Goal: Task Accomplishment & Management: Use online tool/utility

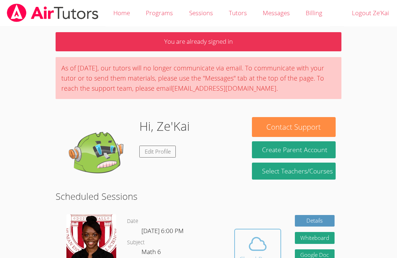
click at [261, 247] on icon at bounding box center [258, 244] width 20 height 20
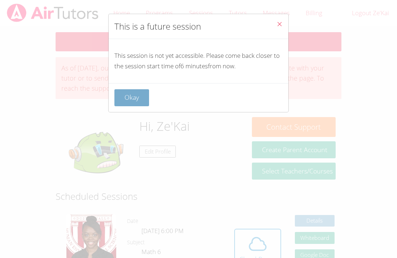
click at [137, 92] on button "Okay" at bounding box center [131, 97] width 35 height 17
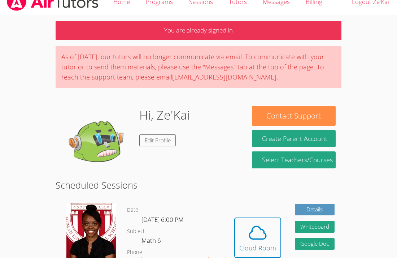
click at [262, 241] on icon at bounding box center [258, 232] width 20 height 20
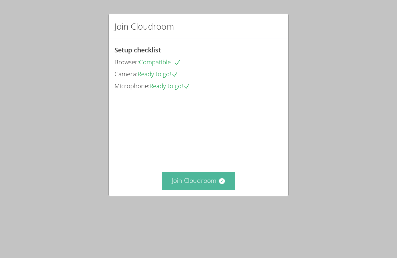
click at [189, 190] on button "Join Cloudroom" at bounding box center [199, 181] width 74 height 18
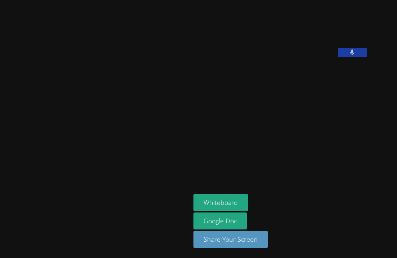
click at [338, 57] on button at bounding box center [352, 52] width 29 height 9
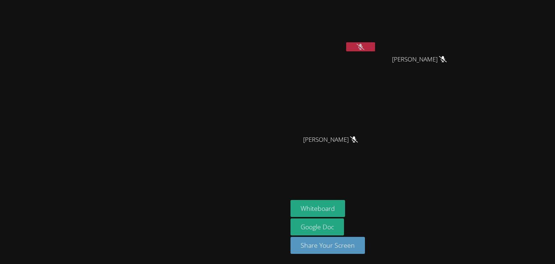
click at [364, 44] on icon at bounding box center [360, 47] width 8 height 6
click at [375, 44] on button at bounding box center [360, 46] width 29 height 9
click at [364, 44] on icon at bounding box center [360, 47] width 8 height 6
click at [375, 44] on button at bounding box center [360, 46] width 29 height 9
click at [364, 44] on icon at bounding box center [360, 47] width 8 height 6
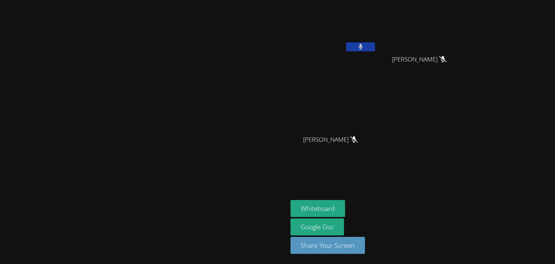
click at [375, 44] on button at bounding box center [360, 46] width 29 height 9
click at [364, 44] on icon at bounding box center [360, 47] width 8 height 6
click at [375, 44] on button at bounding box center [360, 46] width 29 height 9
click at [364, 44] on icon at bounding box center [360, 47] width 8 height 6
click at [375, 44] on button at bounding box center [360, 46] width 29 height 9
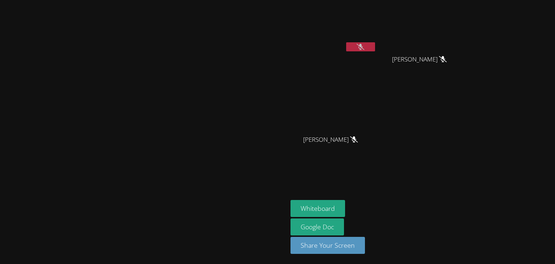
click at [364, 49] on icon at bounding box center [360, 47] width 8 height 6
click at [363, 49] on icon at bounding box center [360, 47] width 5 height 6
click at [364, 49] on icon at bounding box center [360, 47] width 8 height 6
click at [363, 49] on icon at bounding box center [360, 47] width 5 height 6
click at [364, 49] on icon at bounding box center [360, 47] width 8 height 6
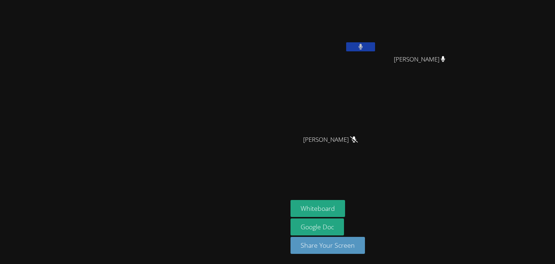
click at [363, 49] on icon at bounding box center [360, 47] width 5 height 6
click at [376, 49] on video at bounding box center [333, 27] width 86 height 48
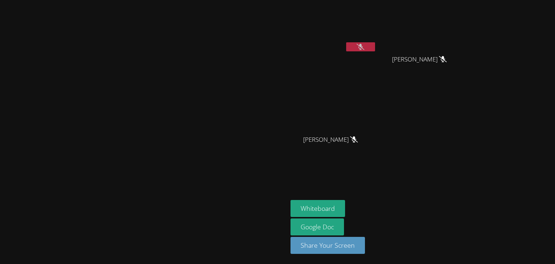
click at [376, 49] on video at bounding box center [333, 27] width 86 height 48
click at [375, 48] on button at bounding box center [360, 46] width 29 height 9
click at [345, 210] on button "Whiteboard" at bounding box center [317, 208] width 55 height 17
click at [375, 52] on div at bounding box center [360, 47] width 29 height 11
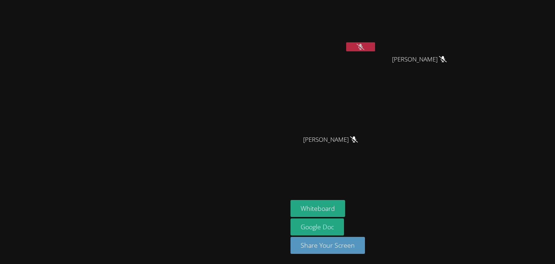
click at [375, 50] on button at bounding box center [360, 46] width 29 height 9
click at [375, 47] on button at bounding box center [360, 46] width 29 height 9
click at [375, 45] on button at bounding box center [360, 46] width 29 height 9
click at [375, 44] on button at bounding box center [360, 46] width 29 height 9
click at [375, 50] on button at bounding box center [360, 46] width 29 height 9
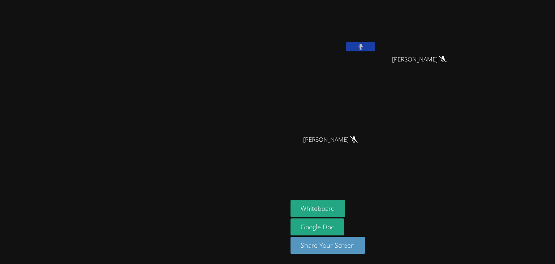
click at [375, 48] on button at bounding box center [360, 46] width 29 height 9
click at [375, 47] on button at bounding box center [360, 46] width 29 height 9
click at [346, 42] on button at bounding box center [360, 46] width 29 height 9
click at [375, 49] on button at bounding box center [360, 46] width 29 height 9
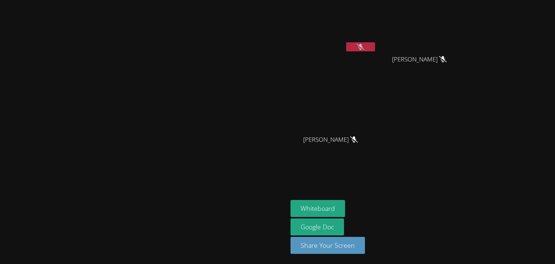
click at [375, 49] on button at bounding box center [360, 46] width 29 height 9
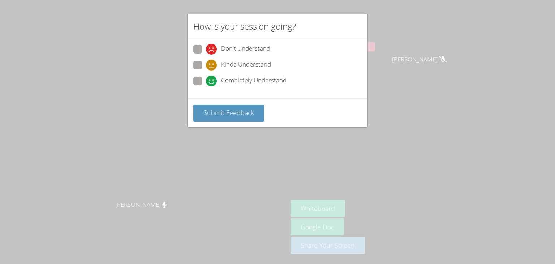
click at [206, 86] on span at bounding box center [206, 86] width 0 height 0
click at [206, 79] on input "Completely Understand" at bounding box center [209, 80] width 6 height 6
radio input "true"
click at [220, 111] on span "Submit Feedback" at bounding box center [228, 112] width 51 height 9
